Goal: Information Seeking & Learning: Learn about a topic

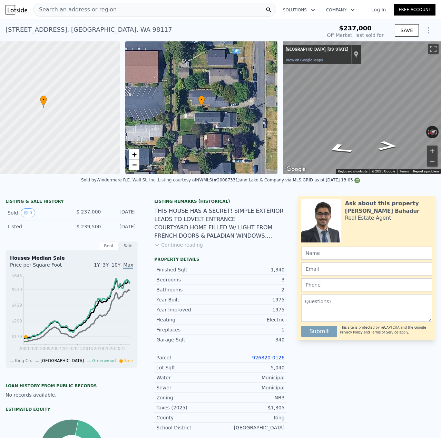
click at [181, 9] on div "Search an address or region" at bounding box center [154, 10] width 243 height 14
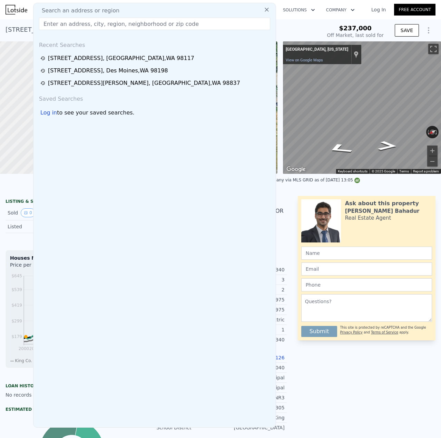
click at [177, 21] on input "text" at bounding box center [154, 24] width 231 height 12
click at [129, 22] on input "text" at bounding box center [154, 24] width 231 height 12
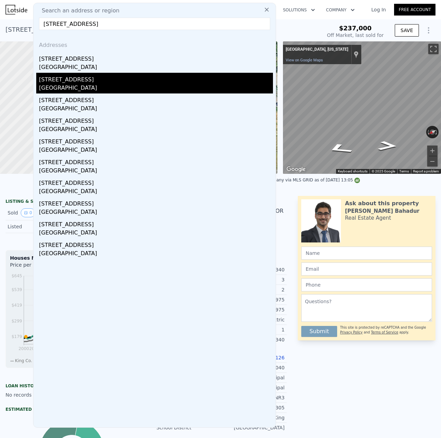
type input "[STREET_ADDRESS]"
click at [103, 86] on div "[GEOGRAPHIC_DATA]" at bounding box center [156, 89] width 234 height 10
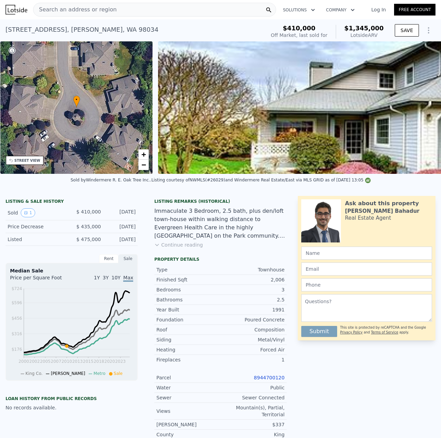
scroll to position [0, 161]
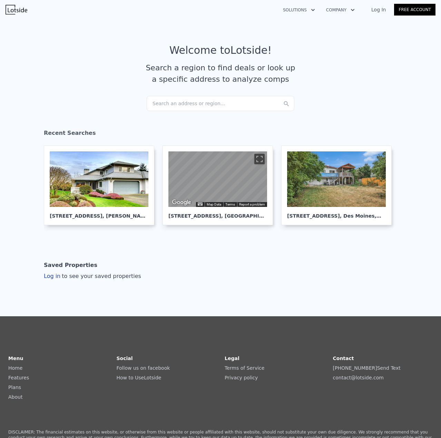
click at [175, 103] on div "Search an address or region..." at bounding box center [221, 103] width 148 height 15
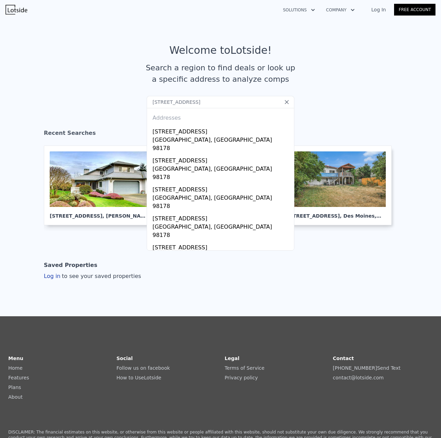
type input "[STREET_ADDRESS]"
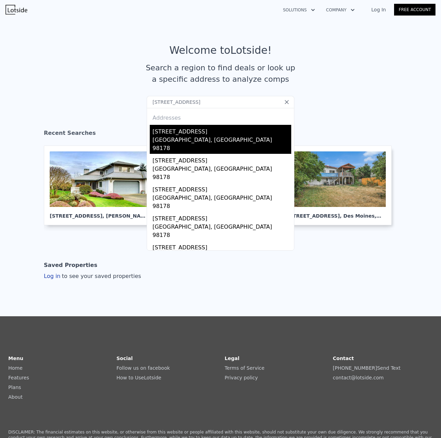
click at [176, 137] on div "[GEOGRAPHIC_DATA], [GEOGRAPHIC_DATA] 98178" at bounding box center [221, 145] width 139 height 18
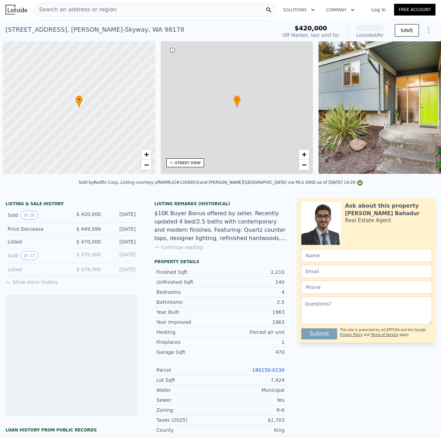
scroll to position [0, 3]
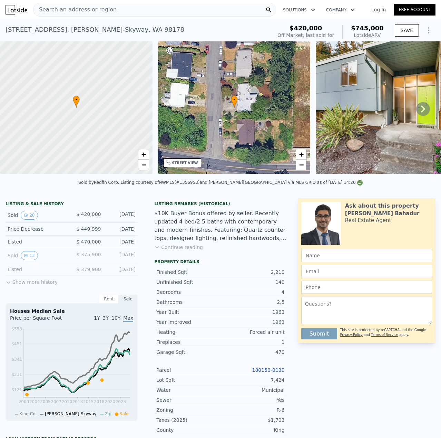
click at [147, 7] on div "Search an address or region" at bounding box center [154, 10] width 243 height 14
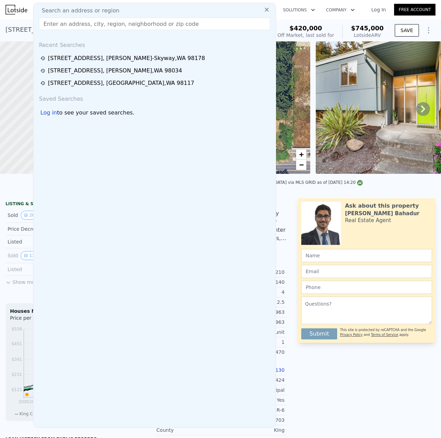
click at [131, 24] on input "text" at bounding box center [154, 24] width 231 height 12
drag, startPoint x: 131, startPoint y: 24, endPoint x: 153, endPoint y: 59, distance: 41.5
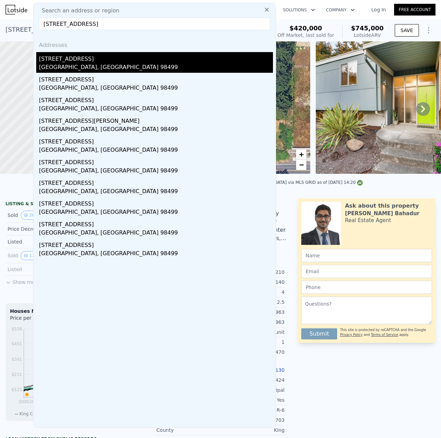
type input "[STREET_ADDRESS]"
click at [96, 60] on div "[STREET_ADDRESS]" at bounding box center [156, 57] width 234 height 11
